Goal: Information Seeking & Learning: Find specific fact

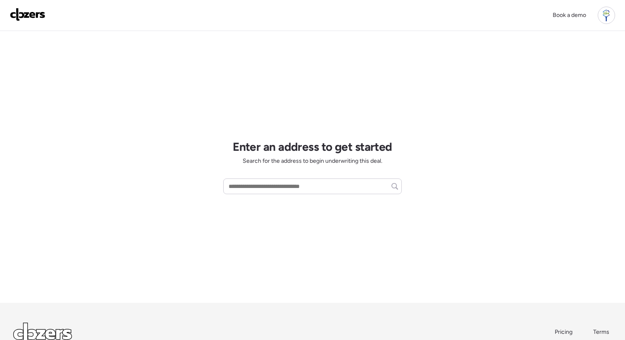
click at [607, 13] on div at bounding box center [605, 15] width 17 height 17
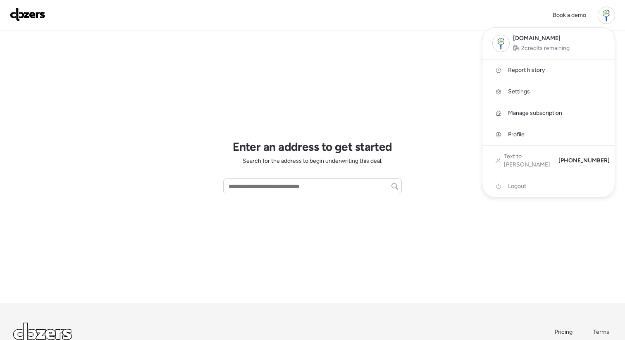
click at [530, 71] on span "Report history" at bounding box center [526, 70] width 37 height 8
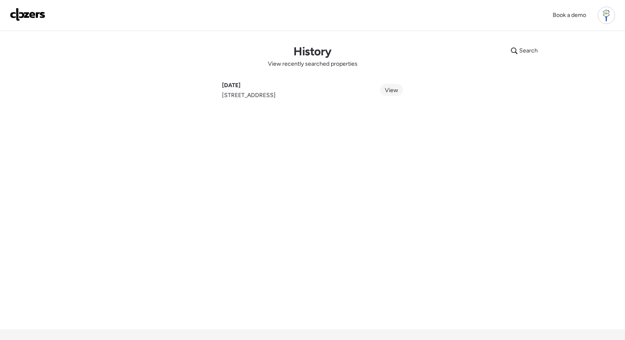
click at [385, 90] on span "View" at bounding box center [391, 90] width 13 height 7
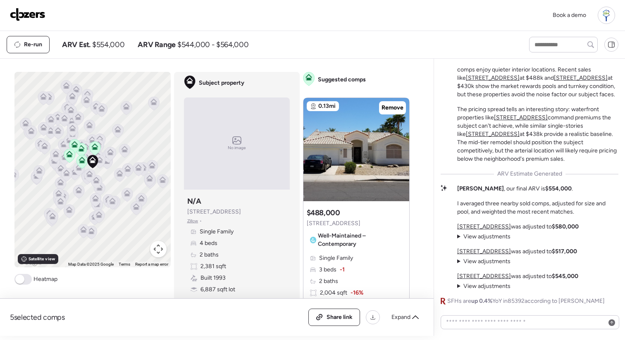
scroll to position [-31, 0]
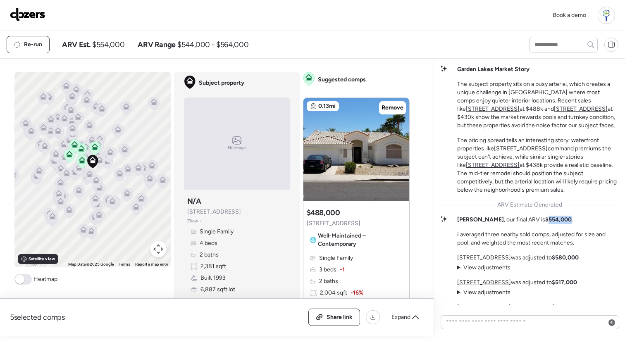
drag, startPoint x: 516, startPoint y: 220, endPoint x: 537, endPoint y: 219, distance: 20.7
click at [545, 219] on strong "$554,000" at bounding box center [558, 219] width 26 height 7
click at [577, 226] on div "Kyle , our final ARV is $554,000 . I averaged three nearby sold comps, adjusted…" at bounding box center [537, 231] width 161 height 31
click at [519, 105] on u "2909 N 111th Dr" at bounding box center [493, 108] width 54 height 7
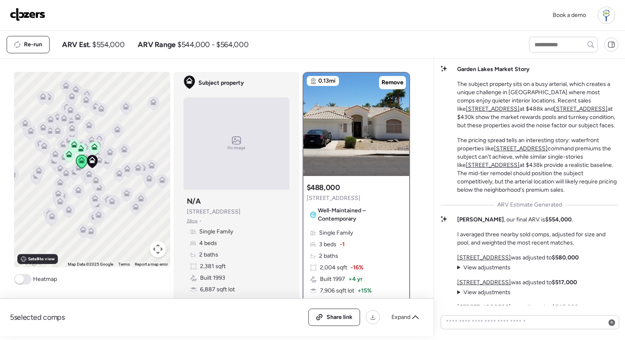
click at [554, 109] on u "10939 W Ivory Ln" at bounding box center [581, 108] width 54 height 7
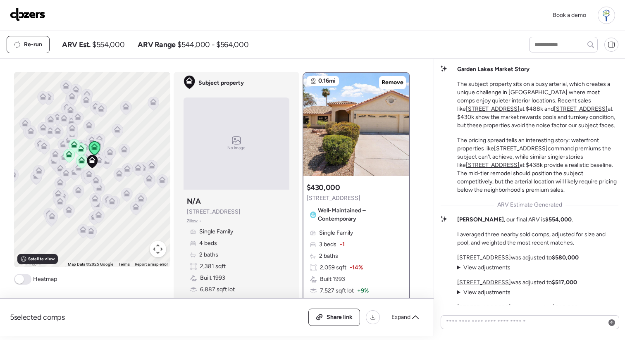
click at [520, 149] on u "3109 N Meadow Dr" at bounding box center [521, 148] width 54 height 7
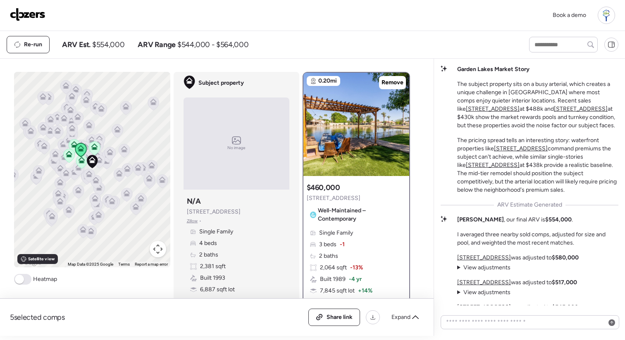
click at [519, 162] on u "11205 W Citrus Grv" at bounding box center [493, 165] width 54 height 7
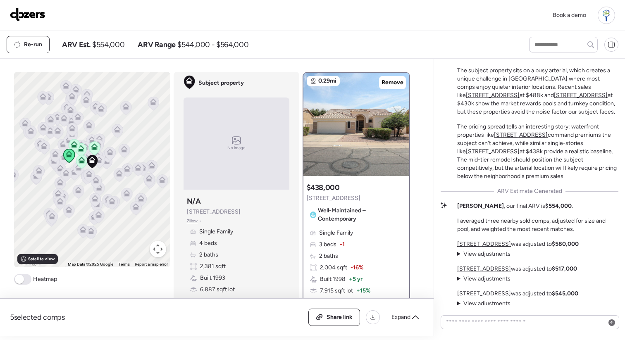
scroll to position [0, 0]
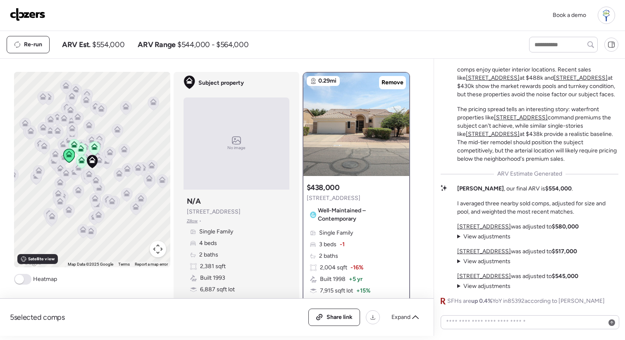
click at [482, 233] on summary "View adjustments Hide adjustments" at bounding box center [483, 237] width 53 height 8
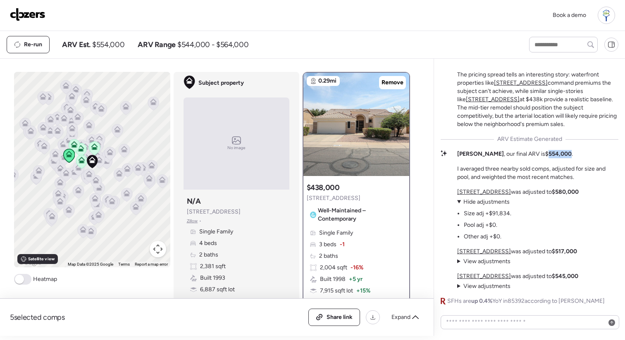
drag, startPoint x: 516, startPoint y: 153, endPoint x: 537, endPoint y: 151, distance: 21.6
click at [545, 151] on strong "$554,000" at bounding box center [558, 153] width 26 height 7
drag, startPoint x: 466, startPoint y: 215, endPoint x: 512, endPoint y: 213, distance: 46.3
click at [512, 213] on div "2909 N 111th Dr was adjusted to $580,000 View adjustments Hide adjustments Size…" at bounding box center [517, 214] width 121 height 53
click at [524, 214] on div "2909 N 111th Dr was adjusted to $580,000 View adjustments Hide adjustments Size…" at bounding box center [517, 214] width 121 height 53
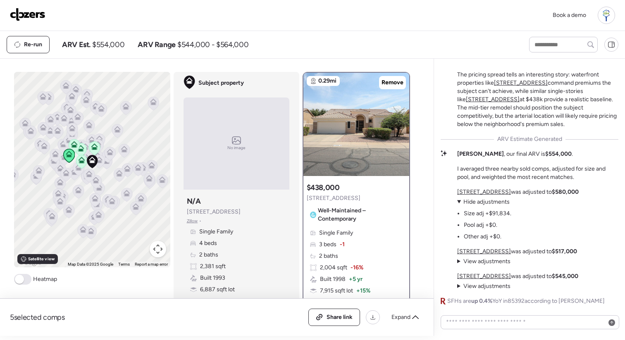
click at [464, 202] on span "Hide adjustments" at bounding box center [486, 201] width 46 height 7
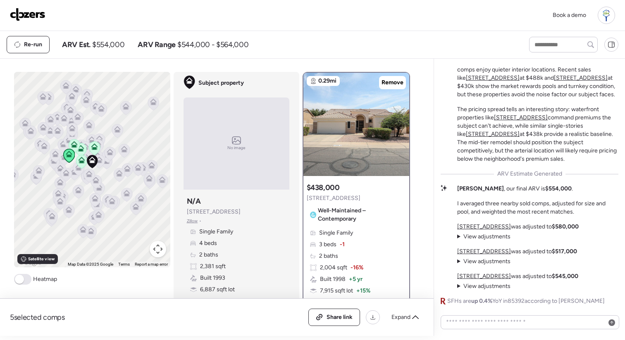
click at [472, 264] on span "View adjustments" at bounding box center [486, 261] width 47 height 7
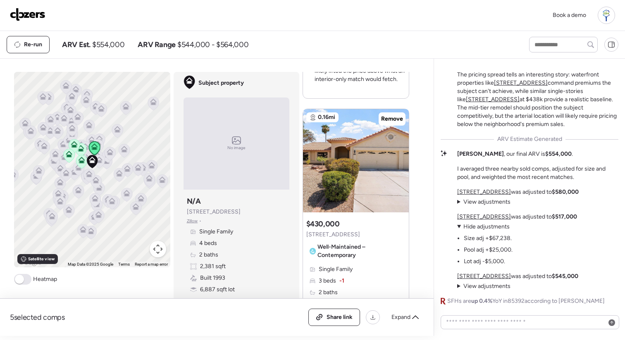
scroll to position [1104, 0]
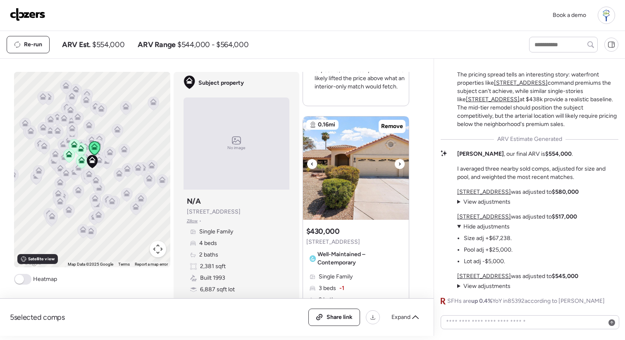
click at [352, 166] on img at bounding box center [356, 168] width 106 height 103
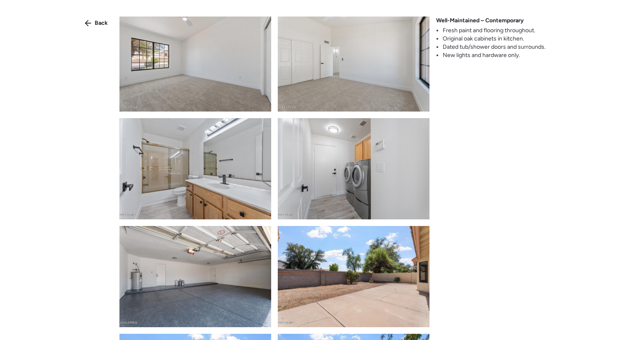
scroll to position [1178, 0]
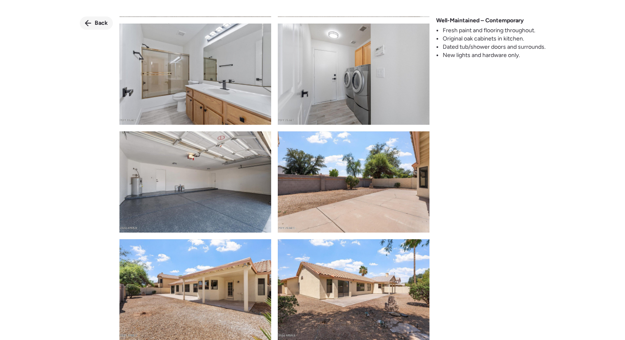
click at [104, 25] on span "Back" at bounding box center [101, 23] width 13 height 8
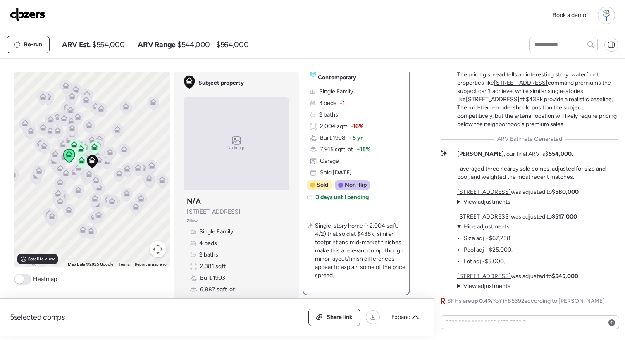
scroll to position [0, 0]
